Goal: Transaction & Acquisition: Obtain resource

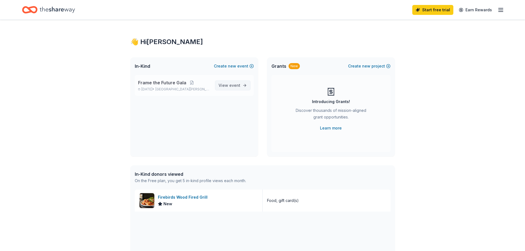
click at [225, 84] on span "View event" at bounding box center [230, 85] width 22 height 7
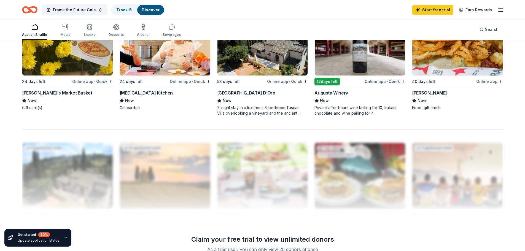
scroll to position [441, 0]
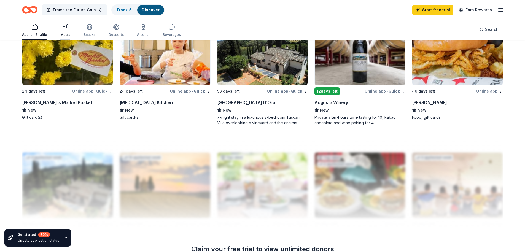
click at [67, 31] on div "Meals" at bounding box center [65, 30] width 10 height 13
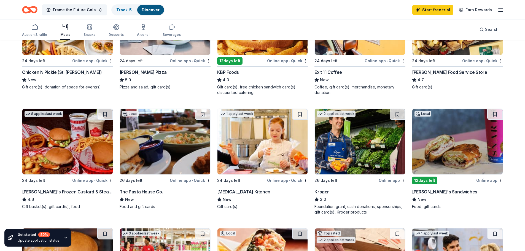
scroll to position [138, 0]
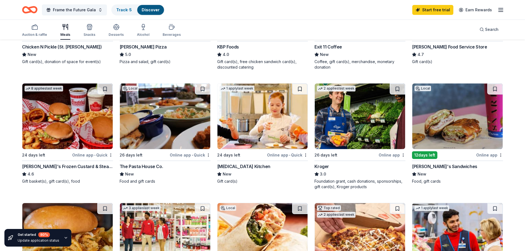
click at [430, 110] on img at bounding box center [458, 117] width 90 height 66
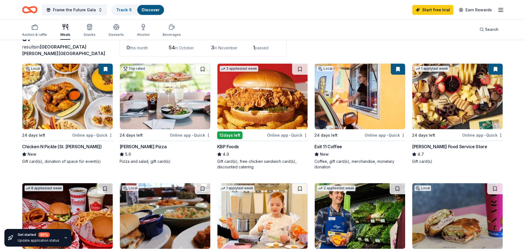
scroll to position [0, 0]
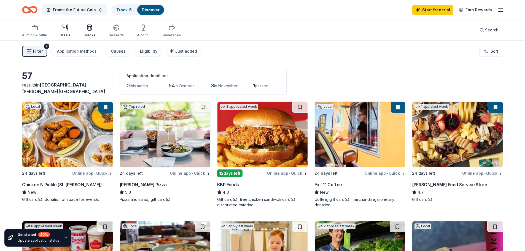
click at [85, 32] on div "Snacks" at bounding box center [90, 30] width 12 height 13
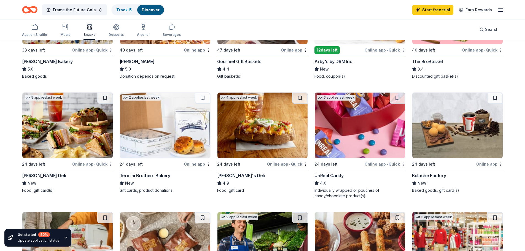
scroll to position [221, 0]
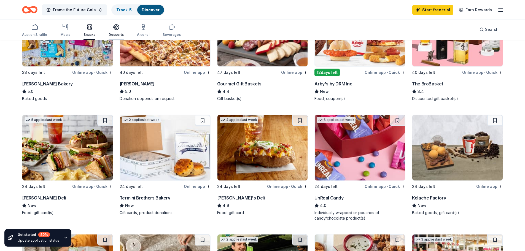
click at [118, 28] on icon "button" at bounding box center [116, 27] width 7 height 7
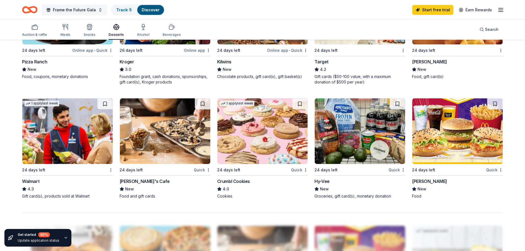
scroll to position [331, 0]
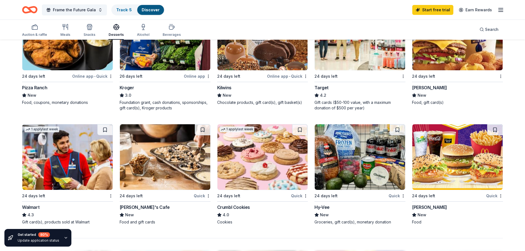
click at [62, 61] on img at bounding box center [67, 38] width 90 height 66
click at [242, 174] on img at bounding box center [263, 157] width 90 height 66
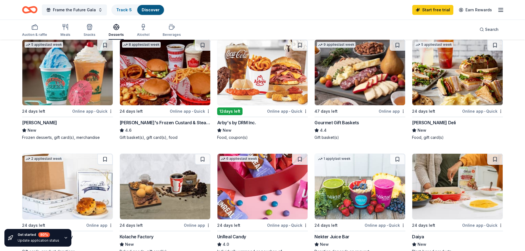
scroll to position [0, 0]
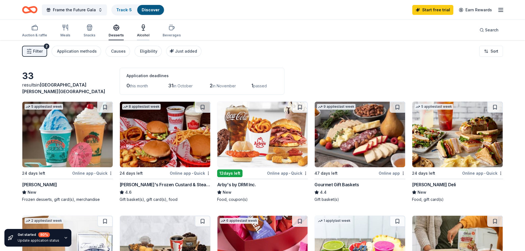
click at [145, 31] on div "Alcohol" at bounding box center [143, 30] width 12 height 13
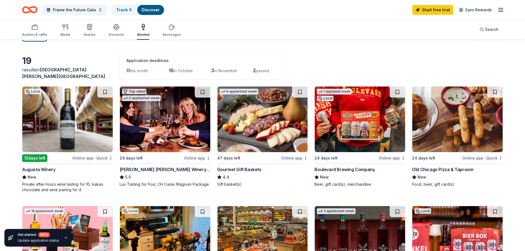
scroll to position [28, 0]
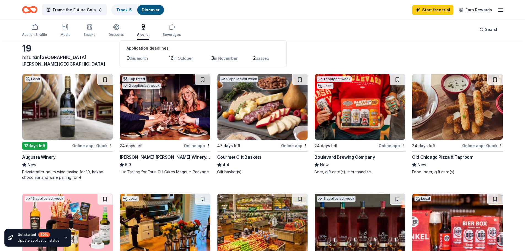
click at [339, 110] on img at bounding box center [360, 107] width 90 height 66
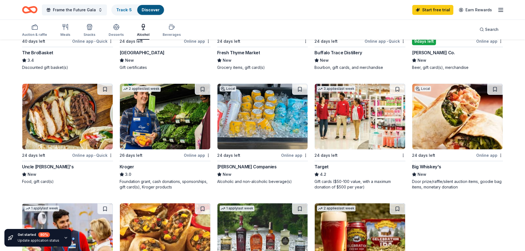
scroll to position [193, 0]
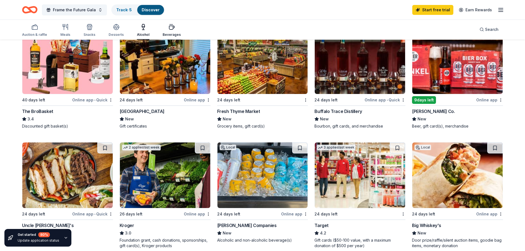
click at [173, 34] on div "Beverages" at bounding box center [172, 35] width 18 height 4
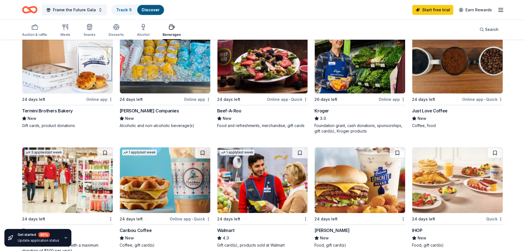
scroll to position [193, 0]
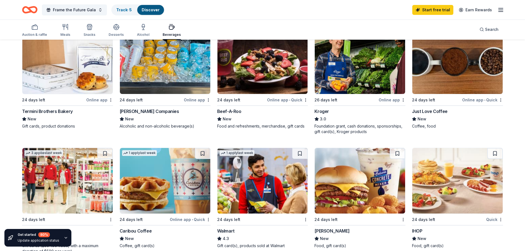
click at [161, 67] on img at bounding box center [165, 61] width 90 height 66
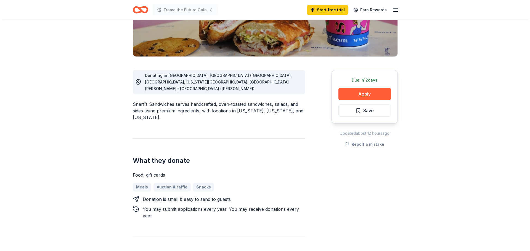
scroll to position [110, 0]
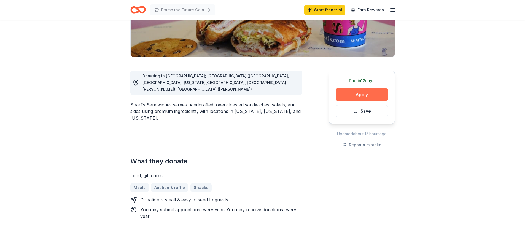
click at [354, 90] on button "Apply" at bounding box center [362, 95] width 52 height 12
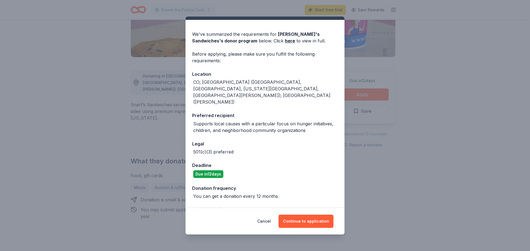
scroll to position [19, 0]
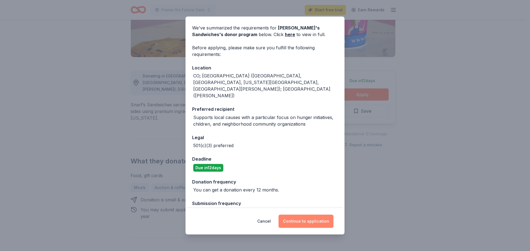
click at [301, 224] on button "Continue to application" at bounding box center [305, 221] width 55 height 13
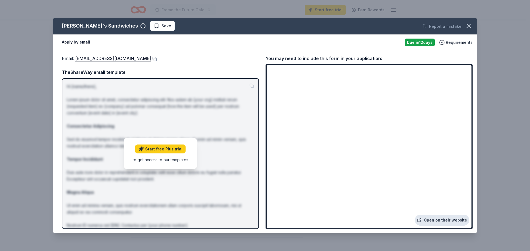
click at [439, 220] on link "Open on their website" at bounding box center [442, 220] width 54 height 11
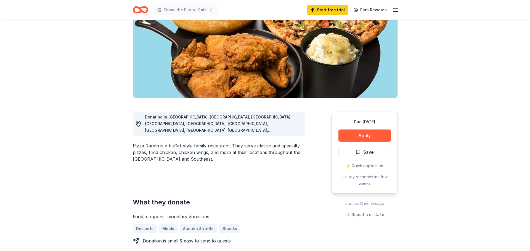
scroll to position [83, 0]
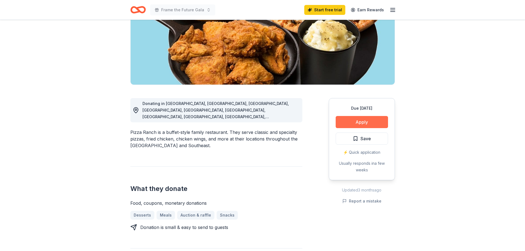
click at [372, 125] on button "Apply" at bounding box center [362, 122] width 52 height 12
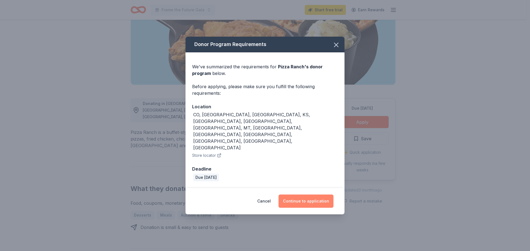
click at [321, 195] on button "Continue to application" at bounding box center [305, 201] width 55 height 13
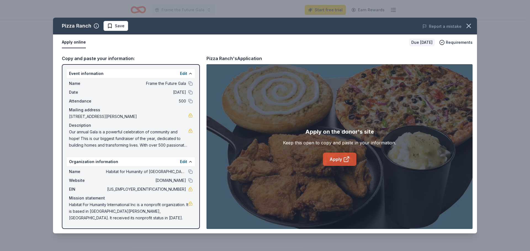
click at [335, 158] on link "Apply" at bounding box center [339, 159] width 33 height 13
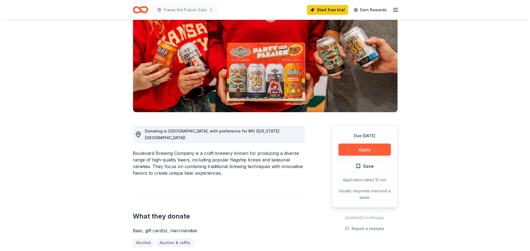
scroll to position [83, 0]
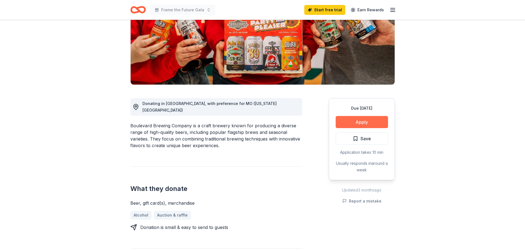
click at [363, 124] on button "Apply" at bounding box center [362, 122] width 52 height 12
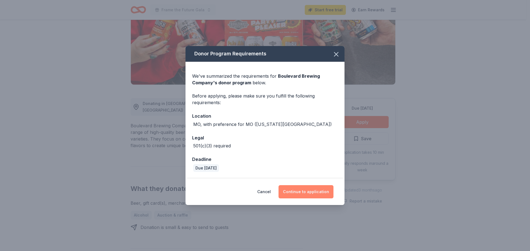
click at [321, 193] on button "Continue to application" at bounding box center [305, 191] width 55 height 13
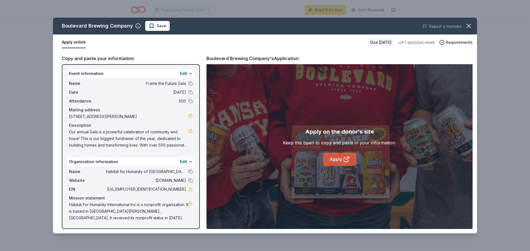
click at [341, 162] on link "Apply" at bounding box center [339, 159] width 33 height 13
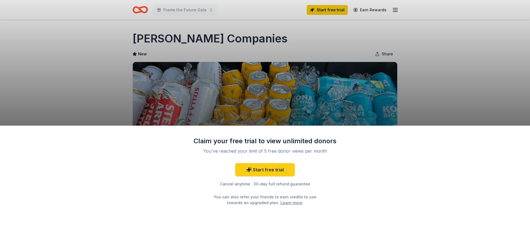
click at [151, 38] on div "Claim your free trial to view unlimited donors You've reached your limit of 5 f…" at bounding box center [265, 125] width 530 height 251
